Goal: Use online tool/utility: Utilize a website feature to perform a specific function

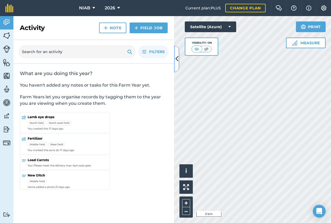
click at [176, 60] on icon at bounding box center [177, 58] width 3 height 9
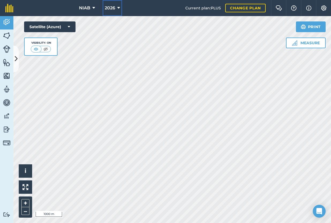
click at [119, 6] on icon at bounding box center [118, 8] width 3 height 6
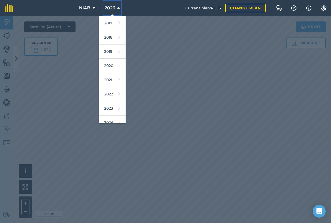
scroll to position [49, 0]
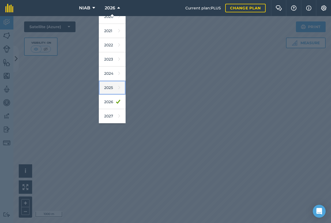
click at [110, 87] on link "2025" at bounding box center [112, 88] width 27 height 14
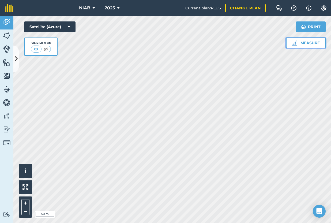
click at [307, 45] on button "Measure" at bounding box center [306, 43] width 40 height 11
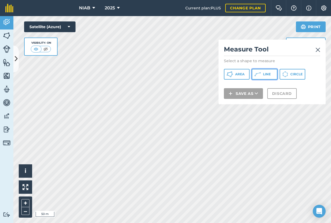
click at [270, 72] on button "Line" at bounding box center [265, 74] width 26 height 11
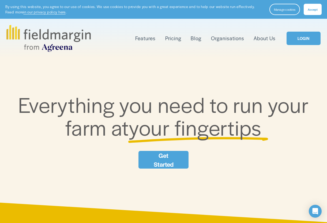
click at [302, 39] on link "LOGIN" at bounding box center [304, 39] width 34 height 14
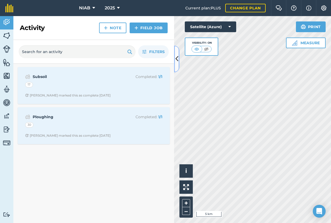
click at [179, 60] on button at bounding box center [176, 59] width 5 height 27
